Goal: Navigation & Orientation: Find specific page/section

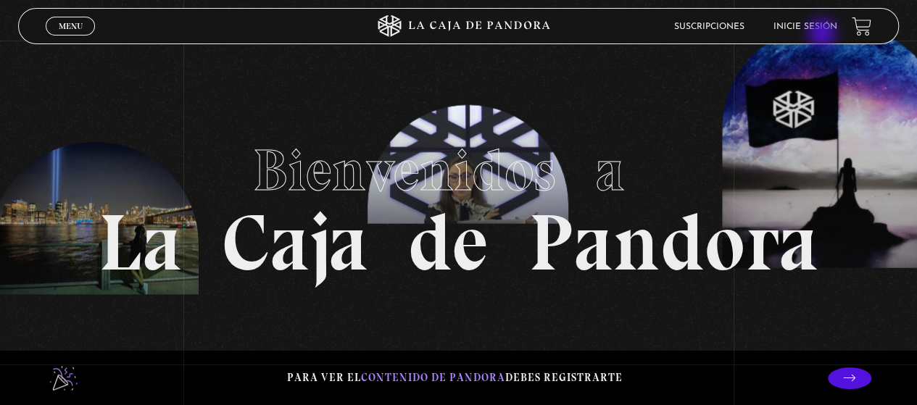
click at [823, 35] on li "Inicie sesión" at bounding box center [805, 26] width 64 height 22
click at [799, 18] on li "Inicie sesión" at bounding box center [805, 26] width 64 height 22
click at [799, 22] on link "Inicie sesión" at bounding box center [805, 26] width 64 height 9
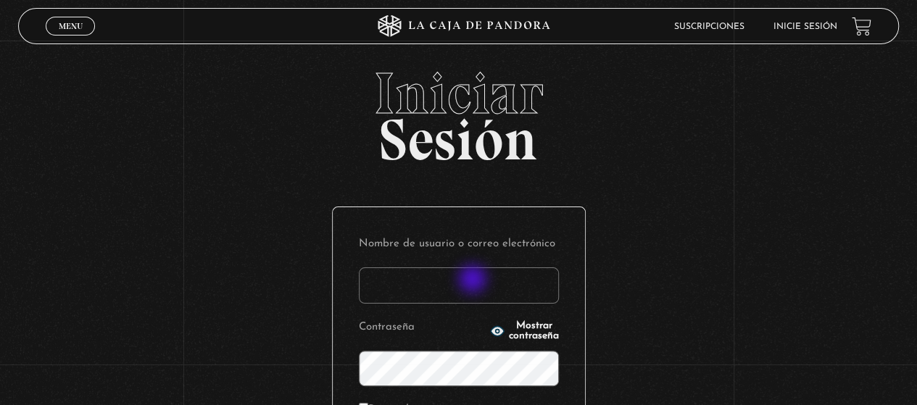
click at [473, 280] on input "Nombre de usuario o correo electrónico" at bounding box center [459, 285] width 200 height 36
type input "nancybm97@gmail.com"
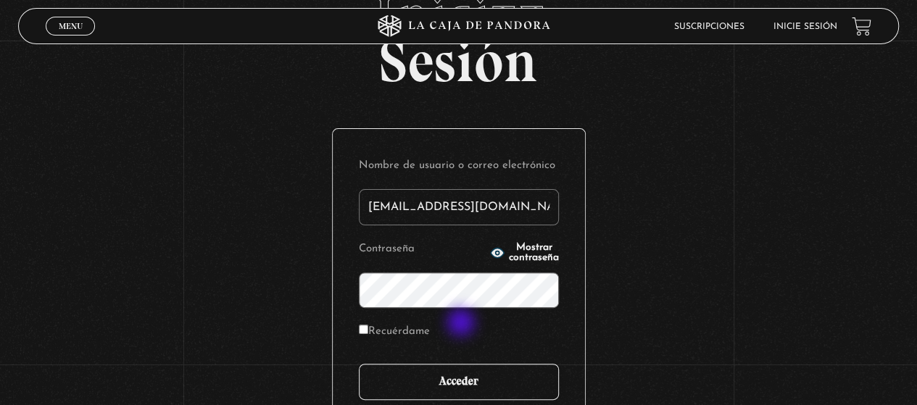
scroll to position [145, 0]
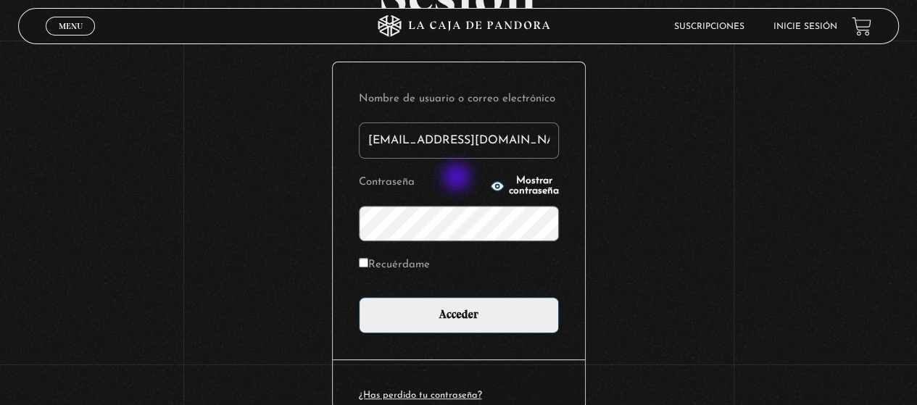
click at [490, 180] on icon "button" at bounding box center [497, 186] width 14 height 14
click at [491, 189] on line "button" at bounding box center [497, 186] width 13 height 13
click at [490, 189] on icon "button" at bounding box center [497, 186] width 14 height 14
click at [359, 297] on input "Acceder" at bounding box center [459, 315] width 200 height 36
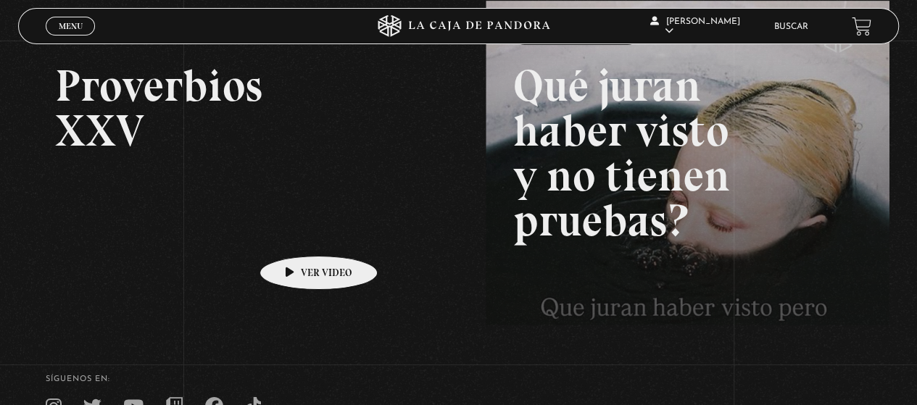
scroll to position [215, 0]
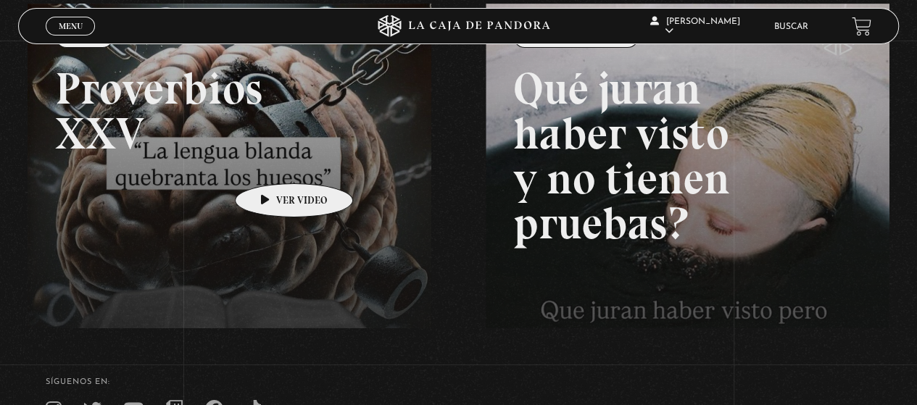
click at [271, 162] on link at bounding box center [486, 206] width 917 height 405
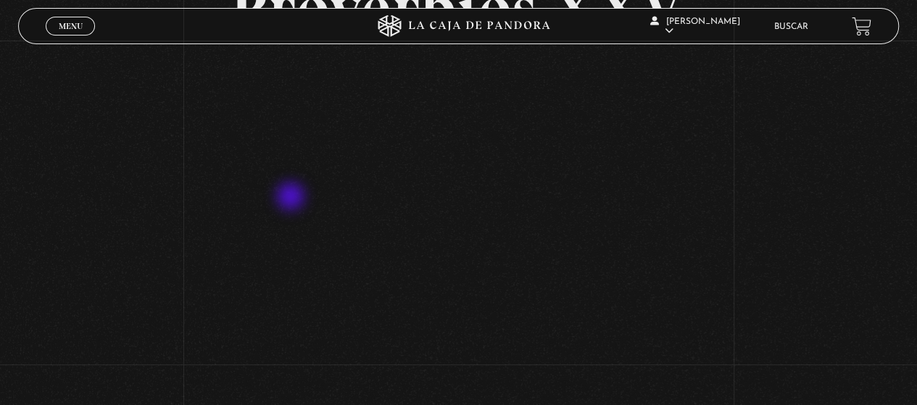
scroll to position [145, 0]
